Goal: Task Accomplishment & Management: Manage account settings

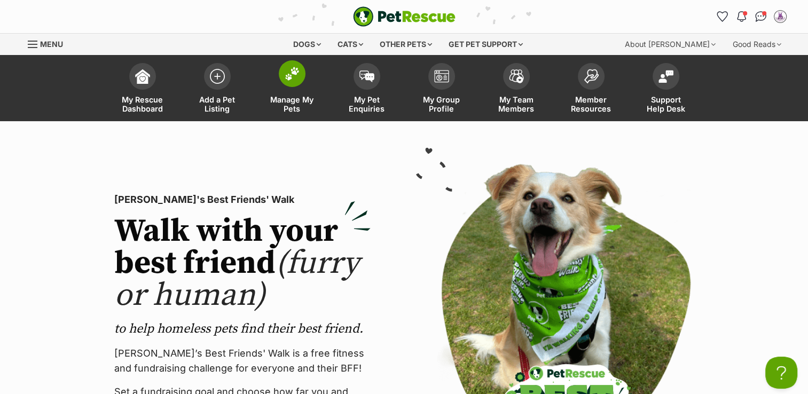
click at [285, 101] on span "Manage My Pets" at bounding box center [292, 104] width 48 height 18
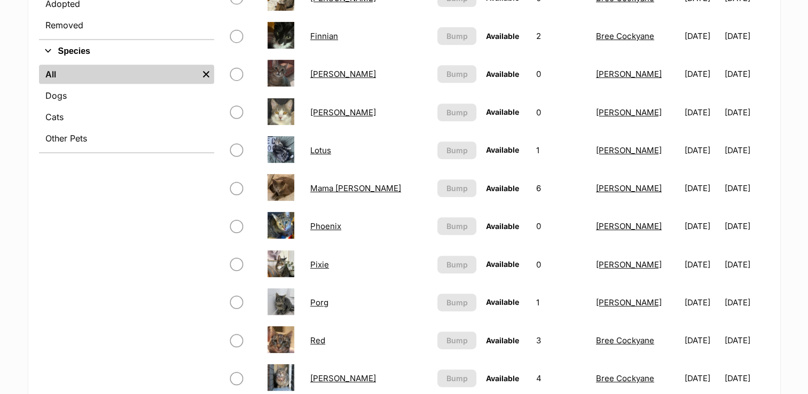
scroll to position [473, 0]
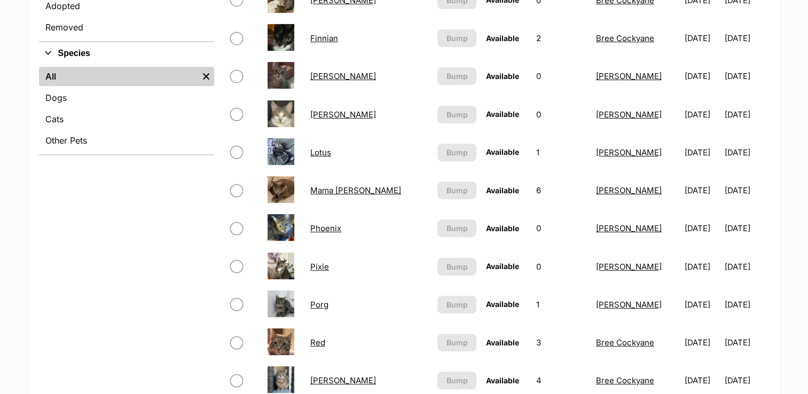
click at [318, 270] on td "Pixie" at bounding box center [369, 266] width 126 height 37
click at [316, 262] on link "Pixie" at bounding box center [319, 267] width 19 height 10
click at [311, 151] on link "Lotus" at bounding box center [320, 152] width 21 height 10
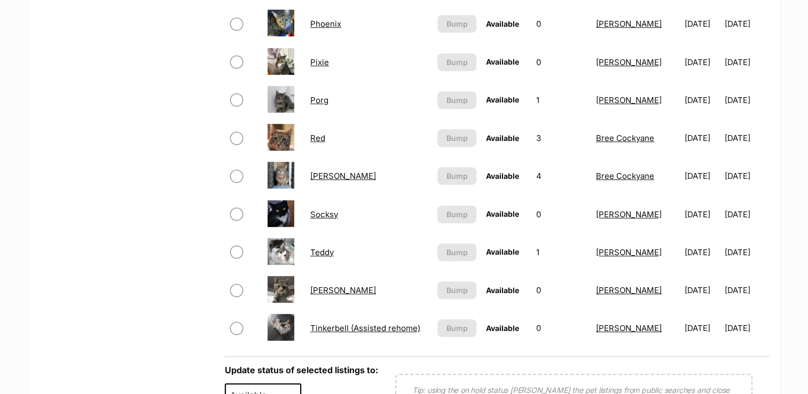
scroll to position [680, 0]
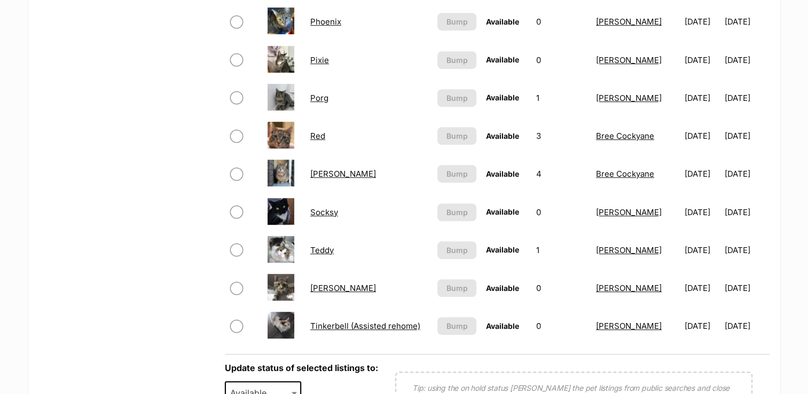
click at [317, 215] on td "Socksy" at bounding box center [369, 212] width 126 height 37
click at [317, 213] on link "Socksy" at bounding box center [324, 212] width 28 height 10
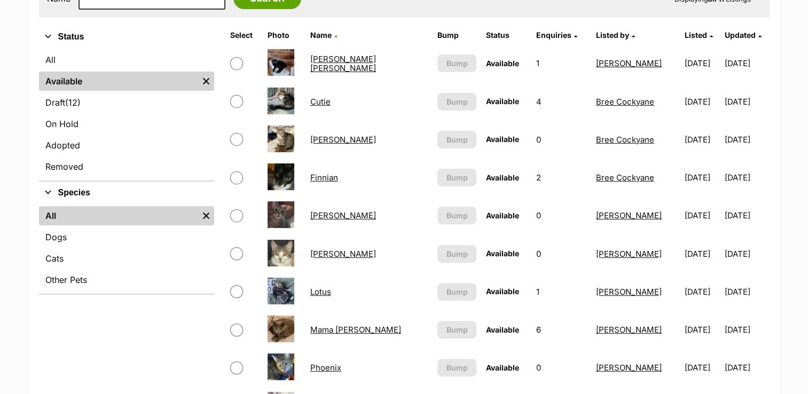
scroll to position [306, 0]
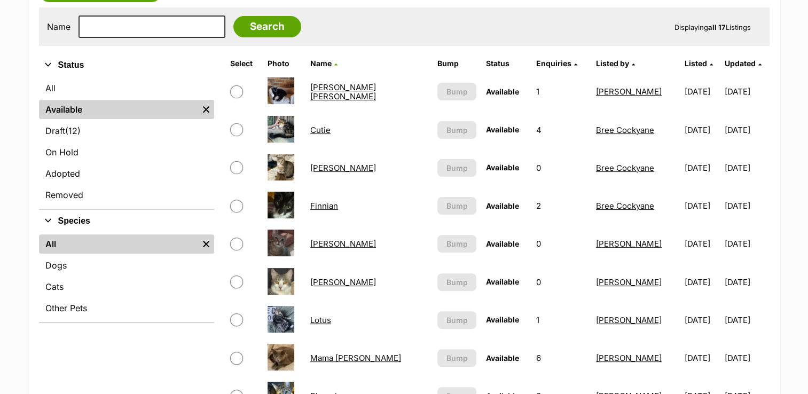
click at [321, 89] on link "Bud Bud" at bounding box center [343, 91] width 66 height 19
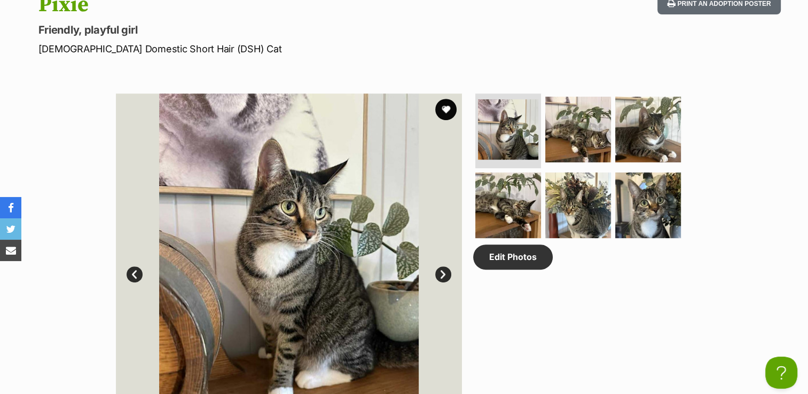
scroll to position [459, 0]
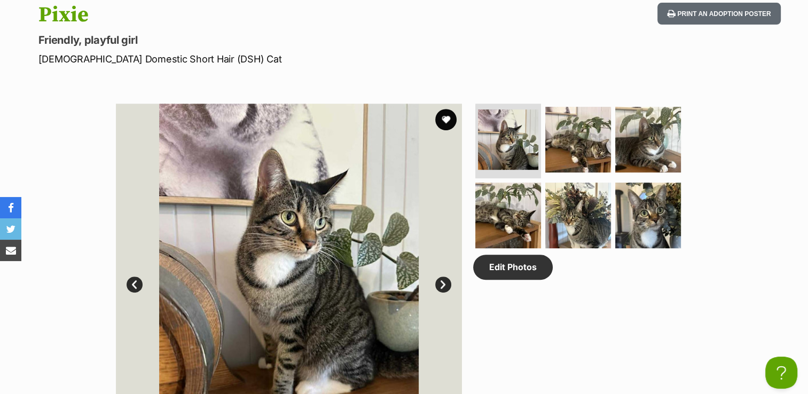
click at [376, 5] on h1 "Pixie" at bounding box center [264, 15] width 452 height 25
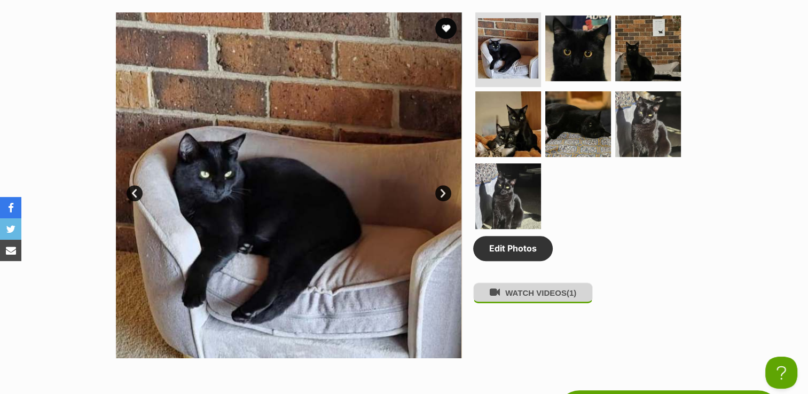
click at [505, 297] on button "WATCH VIDEOS (1)" at bounding box center [533, 293] width 120 height 21
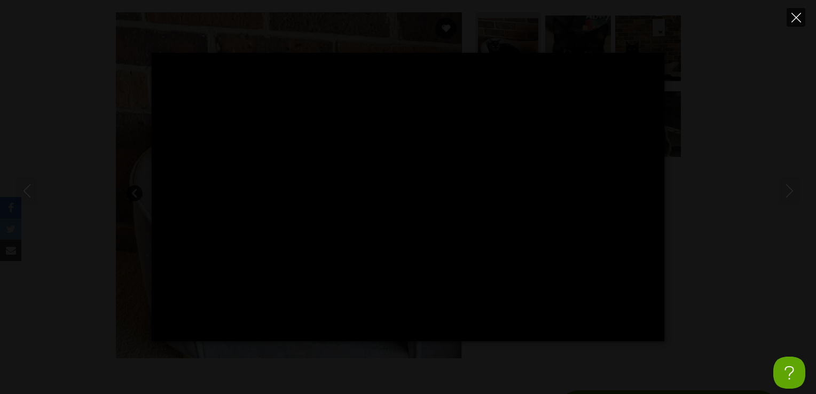
click at [793, 15] on icon "Close" at bounding box center [797, 18] width 10 height 10
type input "21.96"
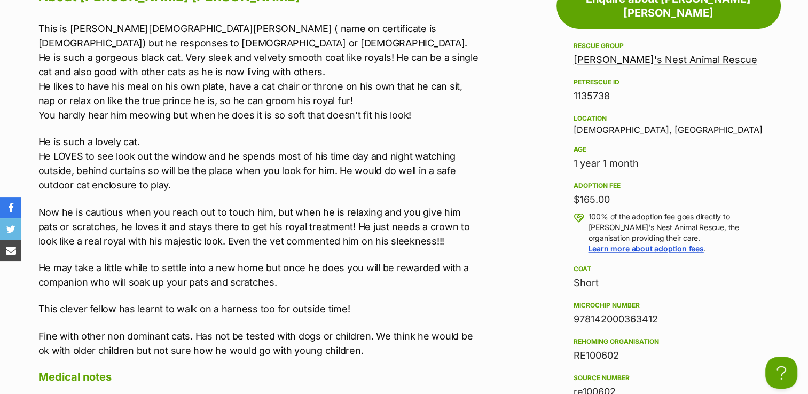
scroll to position [1050, 0]
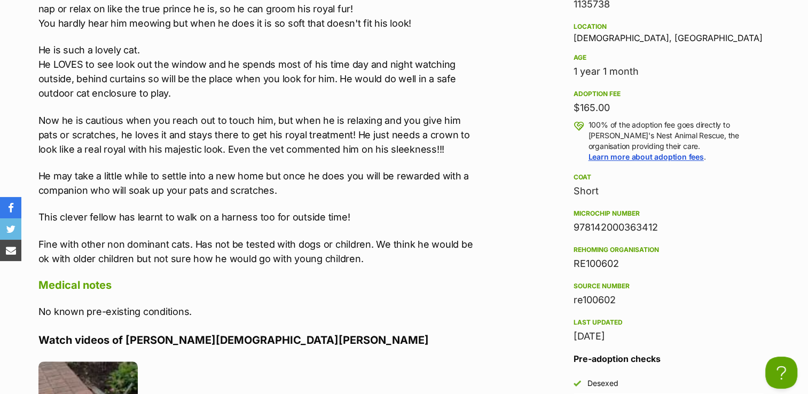
drag, startPoint x: 574, startPoint y: 212, endPoint x: 662, endPoint y: 209, distance: 88.7
click at [662, 220] on div "978142000363412" at bounding box center [669, 227] width 190 height 15
copy div "978142000363412"
